Goal: Task Accomplishment & Management: Use online tool/utility

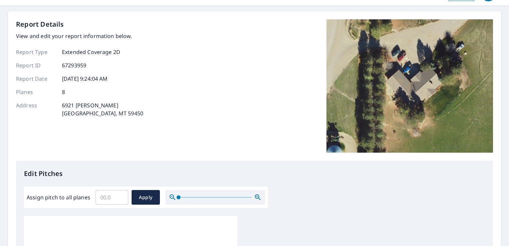
scroll to position [33, 0]
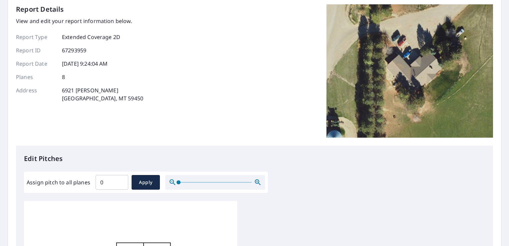
click at [121, 182] on input "0" at bounding box center [112, 182] width 33 height 19
click at [121, 180] on input "0.1" at bounding box center [112, 182] width 33 height 19
click at [121, 180] on input "0.2" at bounding box center [112, 182] width 33 height 19
click at [121, 180] on input "0.3" at bounding box center [112, 182] width 33 height 19
click at [113, 182] on input "0.3" at bounding box center [112, 182] width 33 height 19
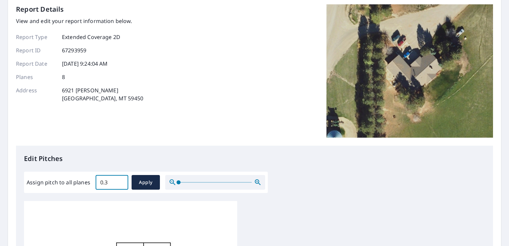
type input "0"
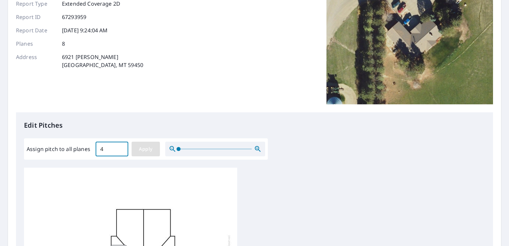
type input "4"
click at [142, 151] on span "Apply" at bounding box center [146, 149] width 18 height 8
type input "4"
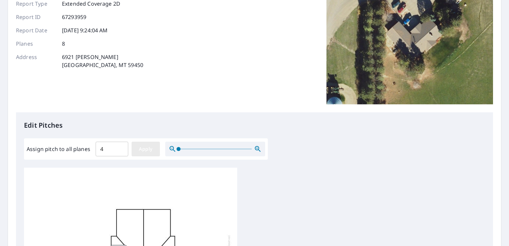
type input "4"
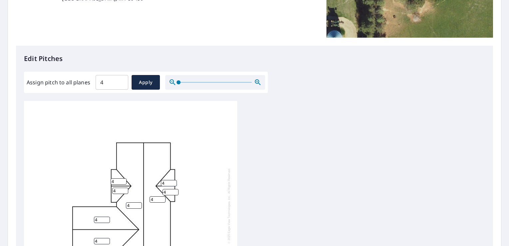
scroll to position [7, 0]
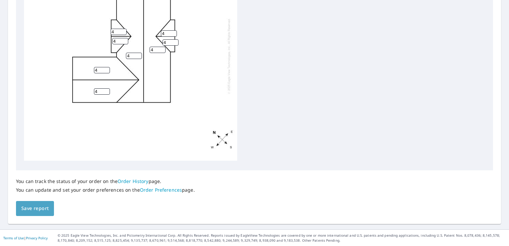
click at [36, 208] on span "Save report" at bounding box center [34, 208] width 27 height 8
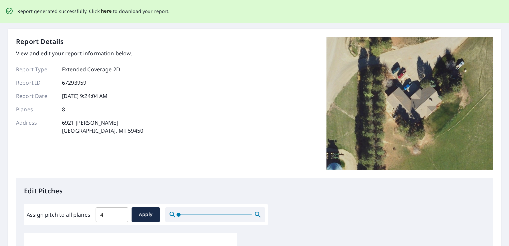
scroll to position [0, 0]
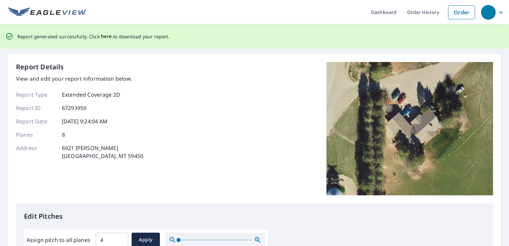
click at [106, 37] on span "here" at bounding box center [106, 36] width 11 height 8
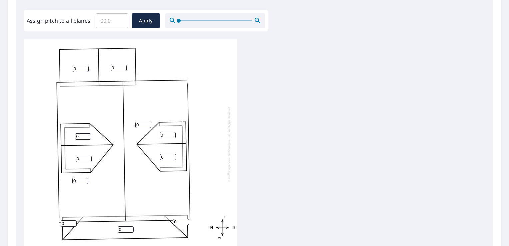
scroll to position [167, 0]
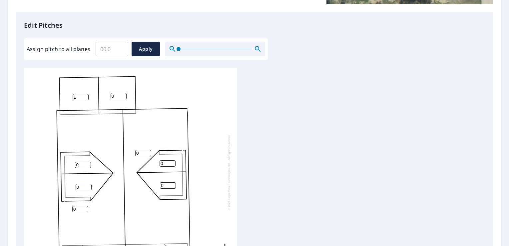
click at [83, 97] on input "1" at bounding box center [81, 97] width 16 height 6
click at [77, 97] on input "1" at bounding box center [81, 97] width 16 height 6
click at [84, 95] on input "2" at bounding box center [81, 97] width 16 height 6
click at [85, 95] on input "3" at bounding box center [81, 97] width 16 height 6
type input "4"
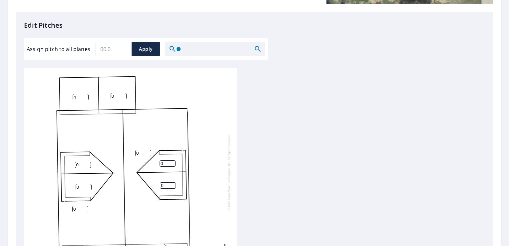
click at [85, 95] on input "4" at bounding box center [81, 97] width 16 height 6
click at [123, 94] on input "1" at bounding box center [119, 96] width 16 height 6
click at [123, 94] on input "2" at bounding box center [119, 96] width 16 height 6
click at [123, 94] on input "3" at bounding box center [119, 96] width 16 height 6
type input "4"
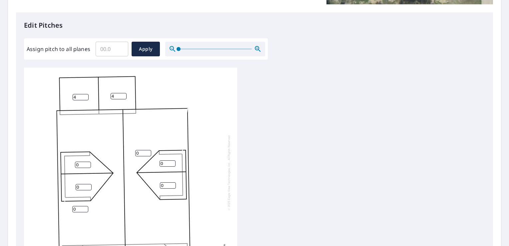
click at [123, 94] on input "4" at bounding box center [119, 96] width 16 height 6
click at [89, 164] on input "1" at bounding box center [83, 165] width 16 height 6
click at [89, 164] on input "2" at bounding box center [83, 165] width 16 height 6
click at [89, 164] on input "3" at bounding box center [83, 165] width 16 height 6
click at [89, 164] on input "4" at bounding box center [83, 165] width 16 height 6
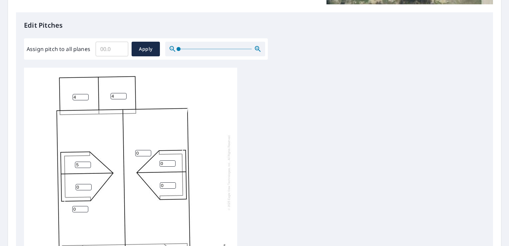
click at [89, 164] on input "5" at bounding box center [83, 165] width 16 height 6
click at [89, 164] on input "6" at bounding box center [83, 165] width 16 height 6
click at [89, 164] on input "7" at bounding box center [83, 165] width 16 height 6
type input "8"
click at [89, 164] on input "8" at bounding box center [83, 165] width 16 height 6
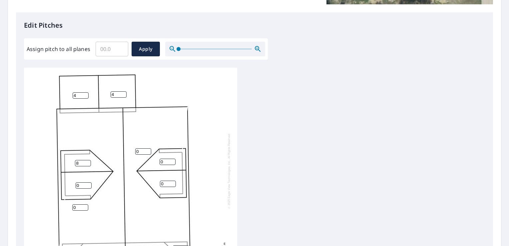
scroll to position [7, 0]
click at [146, 148] on input "1" at bounding box center [143, 151] width 16 height 6
click at [146, 148] on input "2" at bounding box center [143, 151] width 16 height 6
click at [146, 148] on input "3" at bounding box center [143, 151] width 16 height 6
click at [146, 148] on input "4" at bounding box center [143, 151] width 16 height 6
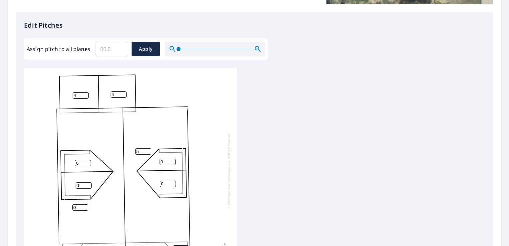
click at [146, 148] on input "5" at bounding box center [143, 151] width 16 height 6
click at [146, 148] on input "6" at bounding box center [143, 151] width 16 height 6
click at [147, 148] on input "7" at bounding box center [143, 151] width 16 height 6
type input "8"
click at [147, 148] on input "8" at bounding box center [143, 151] width 16 height 6
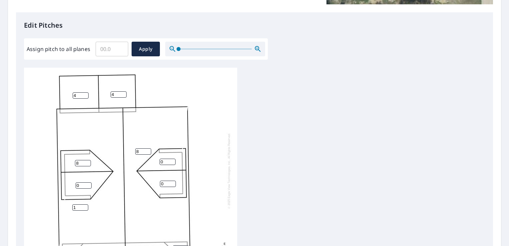
click at [84, 204] on input "1" at bounding box center [80, 207] width 16 height 6
click at [84, 204] on input "2" at bounding box center [80, 207] width 16 height 6
click at [84, 204] on input "3" at bounding box center [80, 207] width 16 height 6
click at [84, 204] on input "4" at bounding box center [80, 207] width 16 height 6
click at [85, 204] on input "5" at bounding box center [80, 207] width 16 height 6
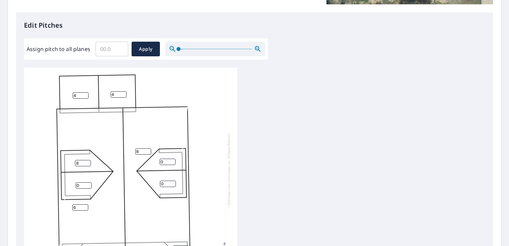
click at [85, 204] on input "6" at bounding box center [80, 207] width 16 height 6
click at [85, 204] on input "7" at bounding box center [80, 207] width 16 height 6
type input "8"
click at [85, 204] on input "8" at bounding box center [80, 207] width 16 height 6
click at [87, 182] on input "1" at bounding box center [84, 185] width 16 height 6
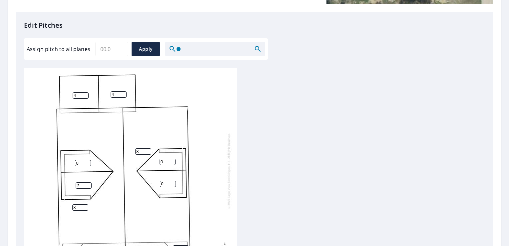
click at [87, 182] on input "2" at bounding box center [84, 185] width 16 height 6
click at [87, 182] on input "3" at bounding box center [84, 185] width 16 height 6
type input "4"
click at [87, 182] on input "4" at bounding box center [84, 185] width 16 height 6
click at [89, 160] on input "7" at bounding box center [83, 163] width 16 height 6
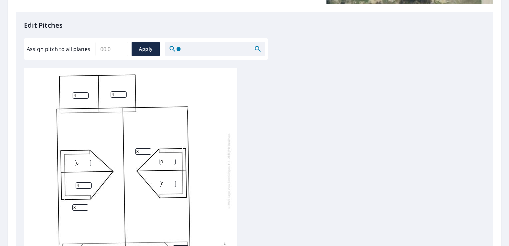
type input "6"
click at [89, 160] on input "6" at bounding box center [83, 163] width 16 height 6
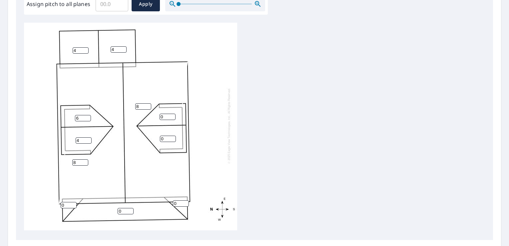
scroll to position [266, 0]
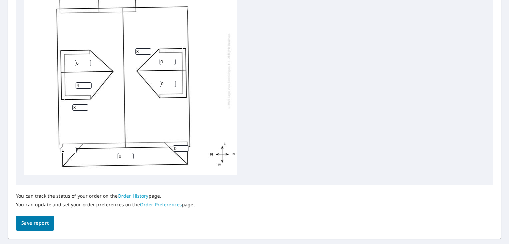
click at [73, 147] on input "1" at bounding box center [69, 150] width 16 height 6
click at [73, 147] on input "2" at bounding box center [69, 150] width 16 height 6
type input "3"
click at [73, 147] on input "3" at bounding box center [69, 150] width 16 height 6
click at [131, 153] on input "1" at bounding box center [126, 156] width 16 height 6
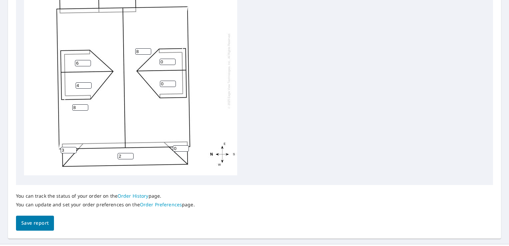
click at [131, 153] on input "2" at bounding box center [126, 156] width 16 height 6
type input "3"
click at [131, 153] on input "3" at bounding box center [126, 156] width 16 height 6
click at [186, 145] on input "1" at bounding box center [181, 148] width 16 height 6
click at [186, 145] on input "2" at bounding box center [181, 148] width 16 height 6
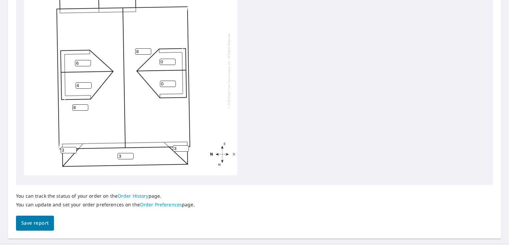
click at [186, 145] on input "3" at bounding box center [181, 148] width 16 height 6
type input "4"
click at [89, 63] on input "7" at bounding box center [83, 65] width 16 height 6
type input "6"
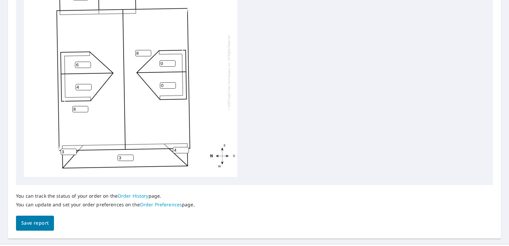
click at [88, 66] on input "6" at bounding box center [83, 65] width 16 height 6
click at [86, 107] on input "9" at bounding box center [80, 109] width 16 height 6
type input "8"
click at [86, 110] on input "8" at bounding box center [80, 109] width 16 height 6
click at [88, 64] on input "7" at bounding box center [83, 65] width 16 height 6
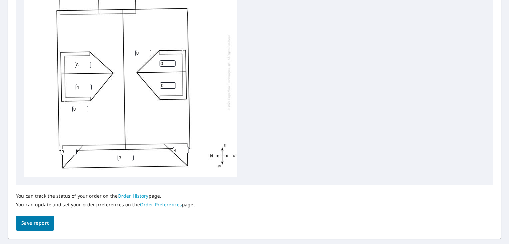
type input "8"
click at [88, 64] on input "8" at bounding box center [83, 65] width 16 height 6
click at [88, 86] on input "5" at bounding box center [84, 87] width 16 height 6
click at [88, 86] on input "6" at bounding box center [84, 87] width 16 height 6
click at [89, 84] on input "6" at bounding box center [84, 87] width 16 height 6
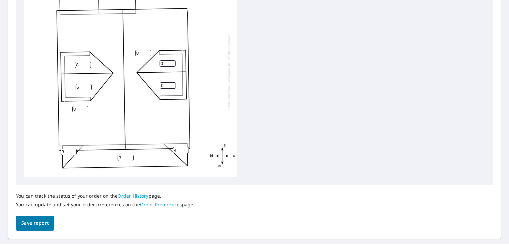
click at [89, 84] on input "6" at bounding box center [84, 87] width 16 height 6
click at [89, 85] on input "7" at bounding box center [84, 87] width 16 height 6
type input "8"
click at [89, 85] on input "8" at bounding box center [84, 87] width 16 height 6
click at [171, 62] on input "1" at bounding box center [168, 63] width 16 height 6
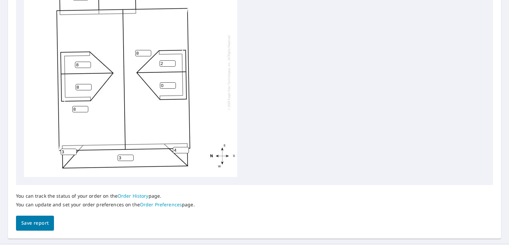
click at [171, 62] on input "2" at bounding box center [168, 63] width 16 height 6
click at [171, 62] on input "3" at bounding box center [168, 63] width 16 height 6
click at [171, 62] on input "4" at bounding box center [168, 63] width 16 height 6
click at [171, 62] on input "5" at bounding box center [168, 63] width 16 height 6
click at [171, 62] on input "6" at bounding box center [168, 63] width 16 height 6
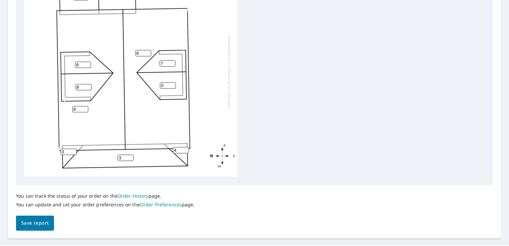
click at [171, 62] on input "7" at bounding box center [168, 63] width 16 height 6
type input "8"
click at [171, 62] on input "8" at bounding box center [168, 63] width 16 height 6
click at [174, 84] on input "1" at bounding box center [168, 85] width 16 height 6
click at [174, 84] on input "2" at bounding box center [168, 85] width 16 height 6
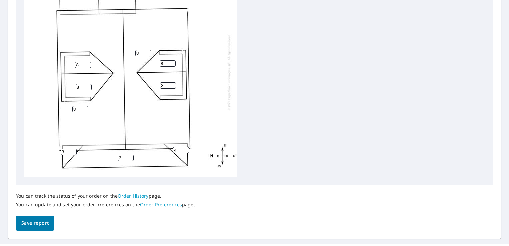
click at [174, 84] on input "3" at bounding box center [168, 85] width 16 height 6
click at [174, 84] on input "4" at bounding box center [168, 85] width 16 height 6
click at [174, 84] on input "5" at bounding box center [168, 85] width 16 height 6
click at [174, 84] on input "6" at bounding box center [168, 85] width 16 height 6
click at [174, 84] on input "7" at bounding box center [168, 85] width 16 height 6
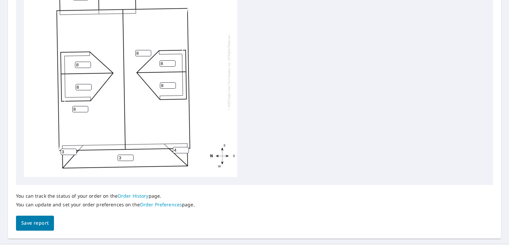
type input "8"
click at [174, 84] on input "8" at bounding box center [168, 85] width 16 height 6
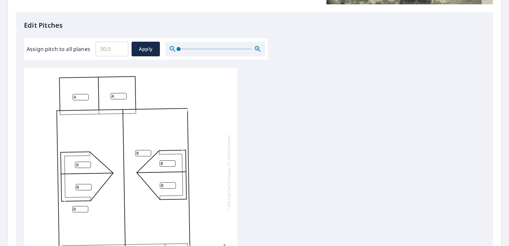
scroll to position [7, 0]
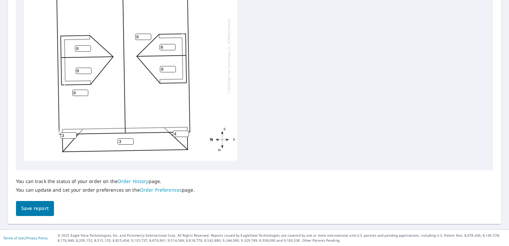
click at [20, 208] on button "Save report" at bounding box center [35, 208] width 38 height 15
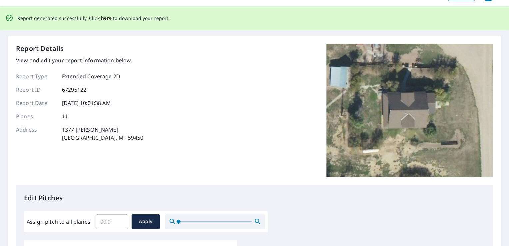
scroll to position [0, 0]
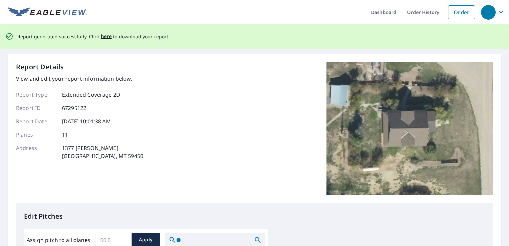
click at [96, 39] on p "Report generated successfully. Click here to download your report." at bounding box center [93, 36] width 153 height 8
click at [102, 37] on span "here" at bounding box center [106, 36] width 11 height 8
